Goal: Check status: Check status

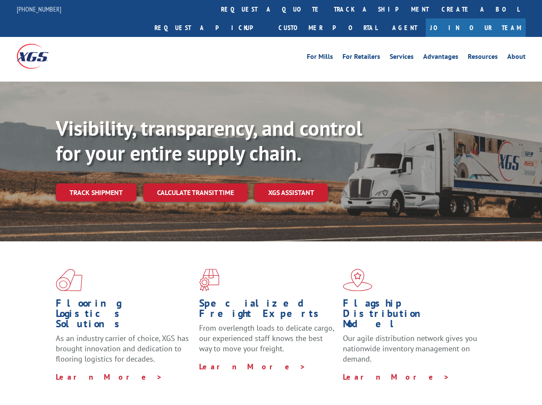
click at [271, 202] on div "Visibility, transparency, and control for your entire supply chain. Track shipm…" at bounding box center [299, 176] width 486 height 120
click at [327, 9] on link "track a shipment" at bounding box center [381, 9] width 108 height 18
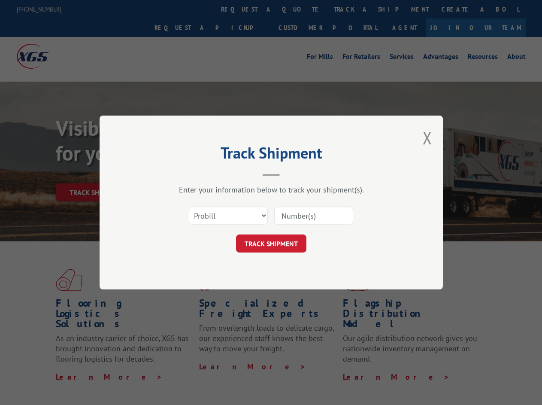
click at [299, 9] on div "Track Shipment Enter your information below to track your shipment(s). Select c…" at bounding box center [271, 202] width 542 height 405
click at [353, 9] on div "Track Shipment Enter your information below to track your shipment(s). Select c…" at bounding box center [271, 202] width 542 height 405
click at [96, 173] on div "Track Shipment Enter your information below to track your shipment(s). Select c…" at bounding box center [271, 202] width 542 height 405
click at [195, 173] on header "Track Shipment" at bounding box center [270, 161] width 257 height 29
click at [291, 173] on header "Track Shipment" at bounding box center [270, 161] width 257 height 29
